Goal: Book appointment/travel/reservation

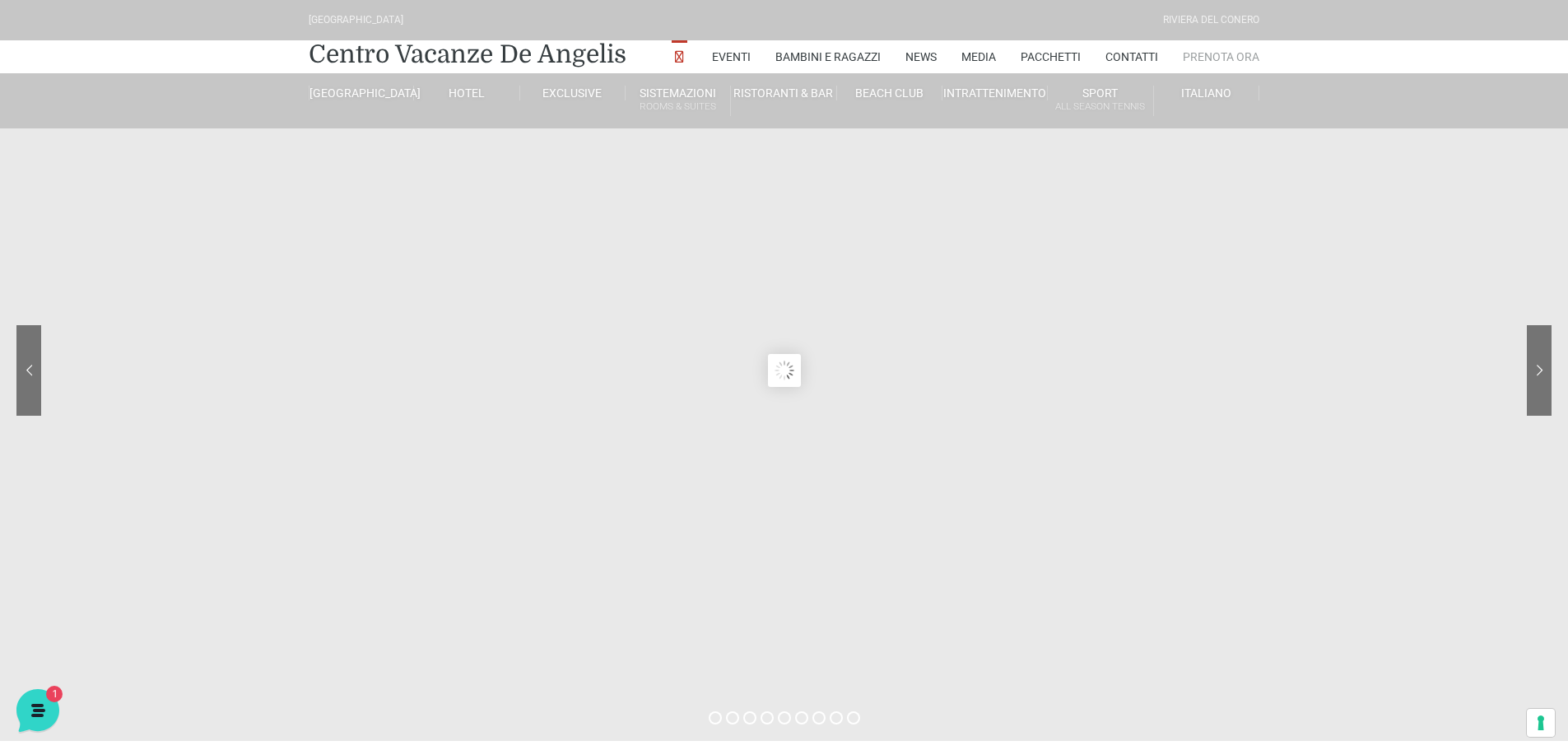
click at [1218, 55] on link "Prenota Ora" at bounding box center [1221, 56] width 77 height 33
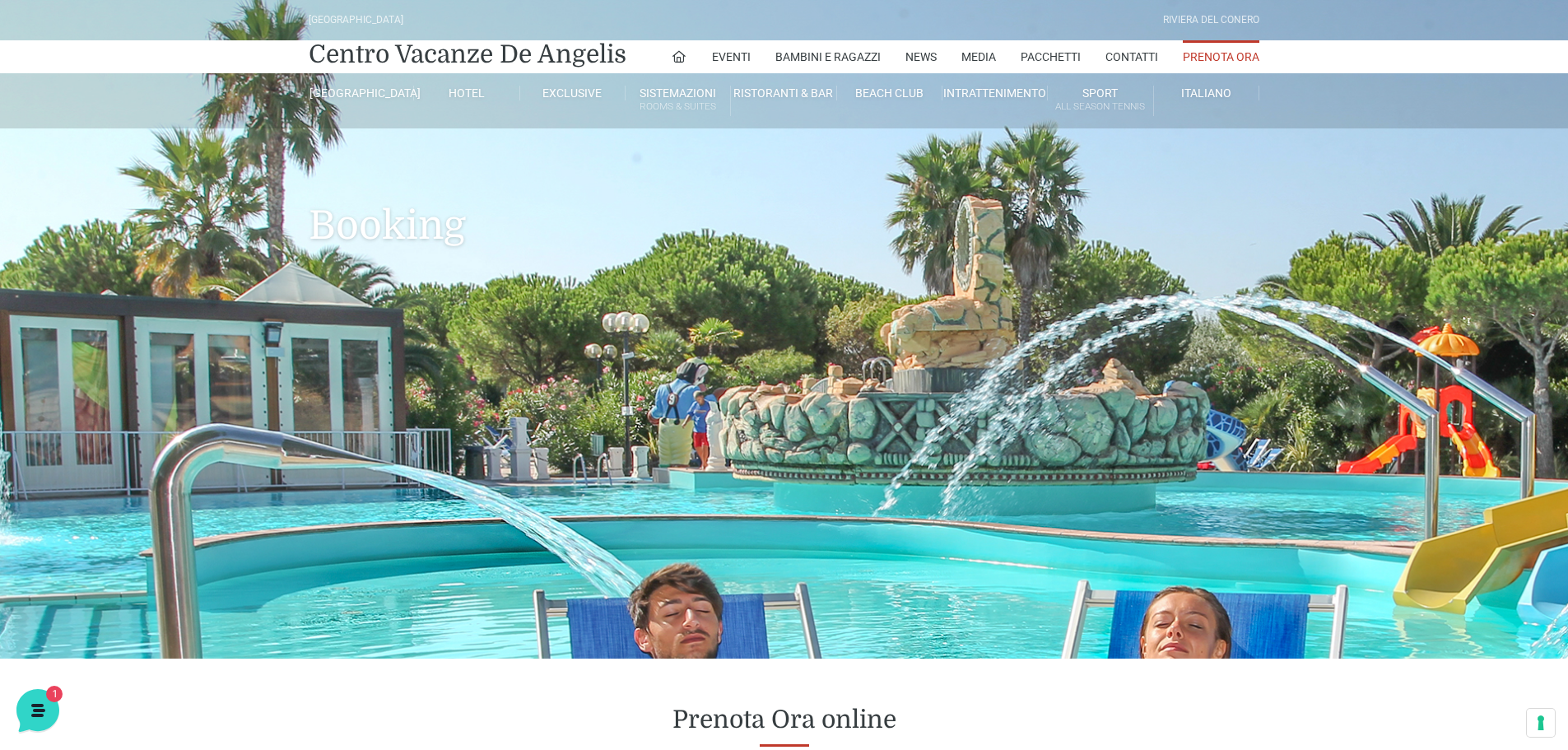
click at [1230, 55] on link "Prenota Ora" at bounding box center [1221, 56] width 77 height 33
